Goal: Navigation & Orientation: Go to known website

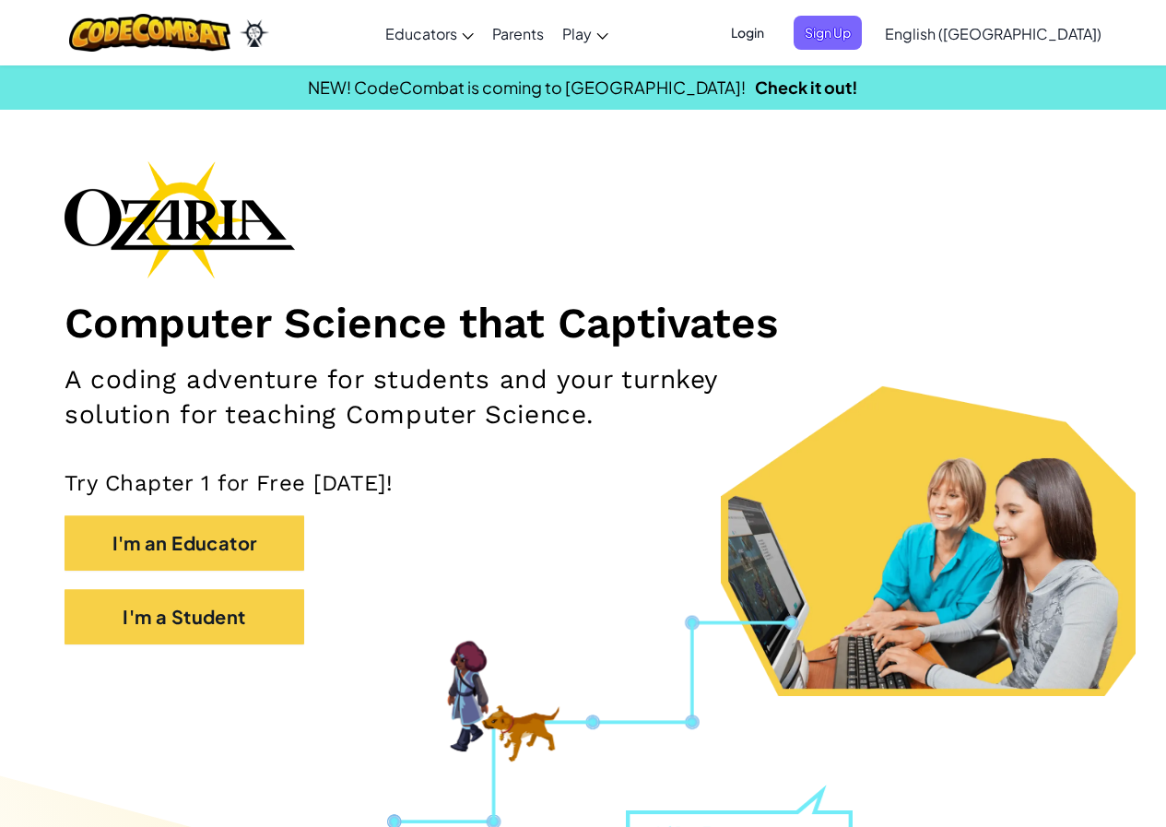
click at [775, 26] on span "Login" at bounding box center [747, 33] width 55 height 34
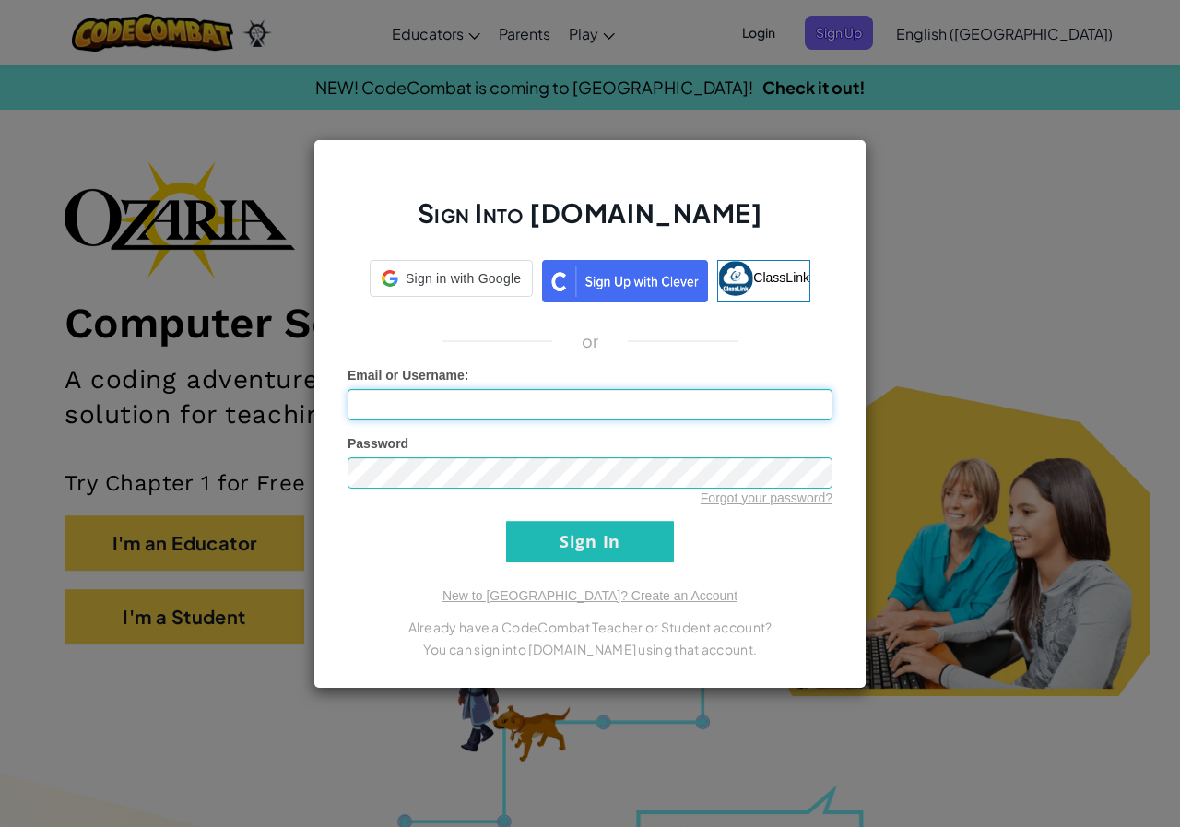
click at [466, 413] on input "Email or Username :" at bounding box center [589, 404] width 485 height 31
type input "SurafelL2525"
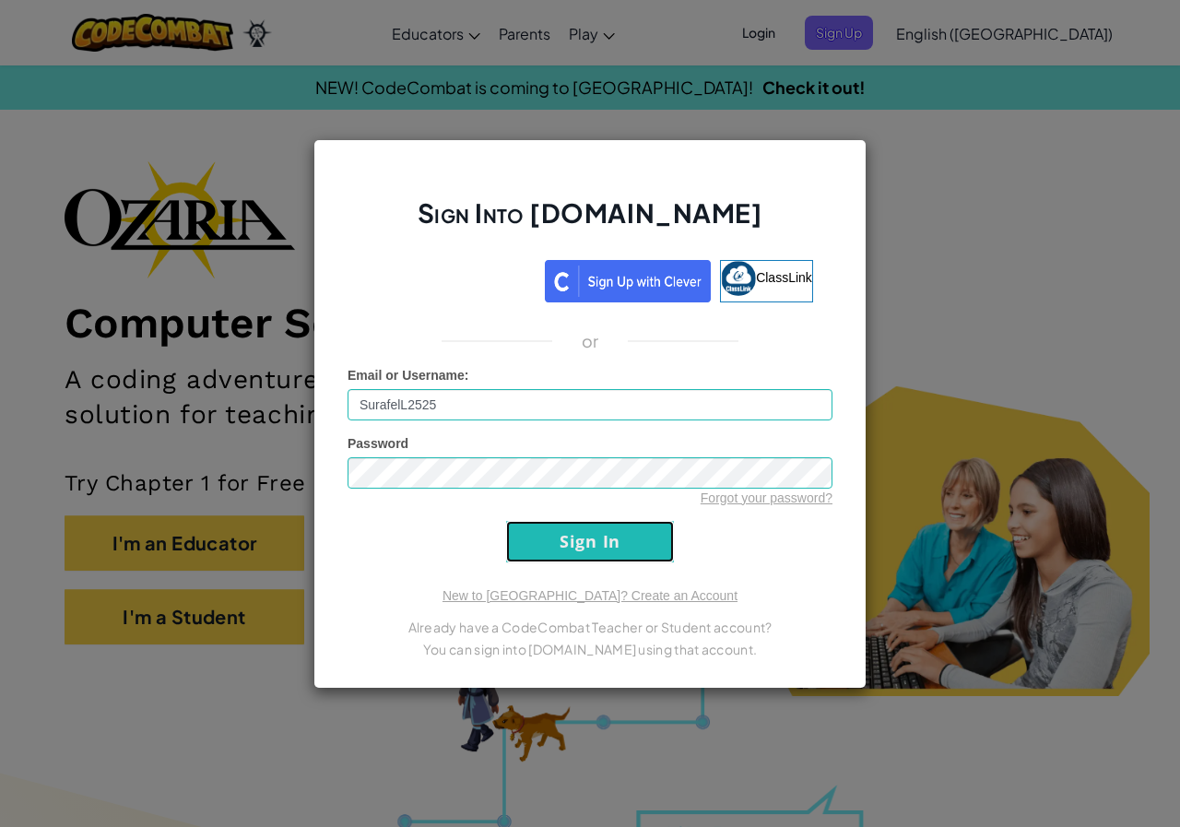
click at [547, 523] on input "Sign In" at bounding box center [590, 541] width 168 height 41
click at [602, 523] on input "Sign In" at bounding box center [590, 541] width 168 height 41
